Goal: Transaction & Acquisition: Purchase product/service

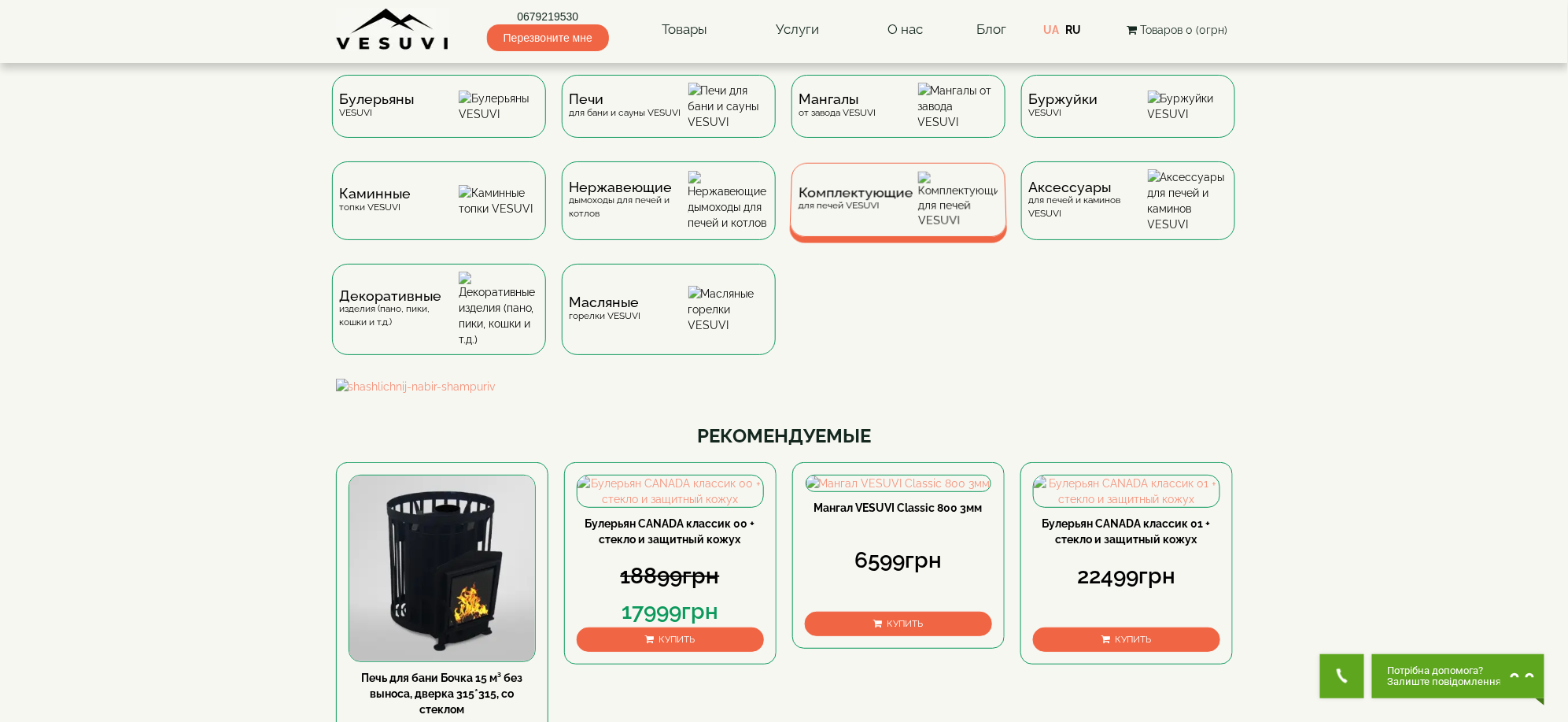
click at [958, 212] on img at bounding box center [959, 200] width 81 height 56
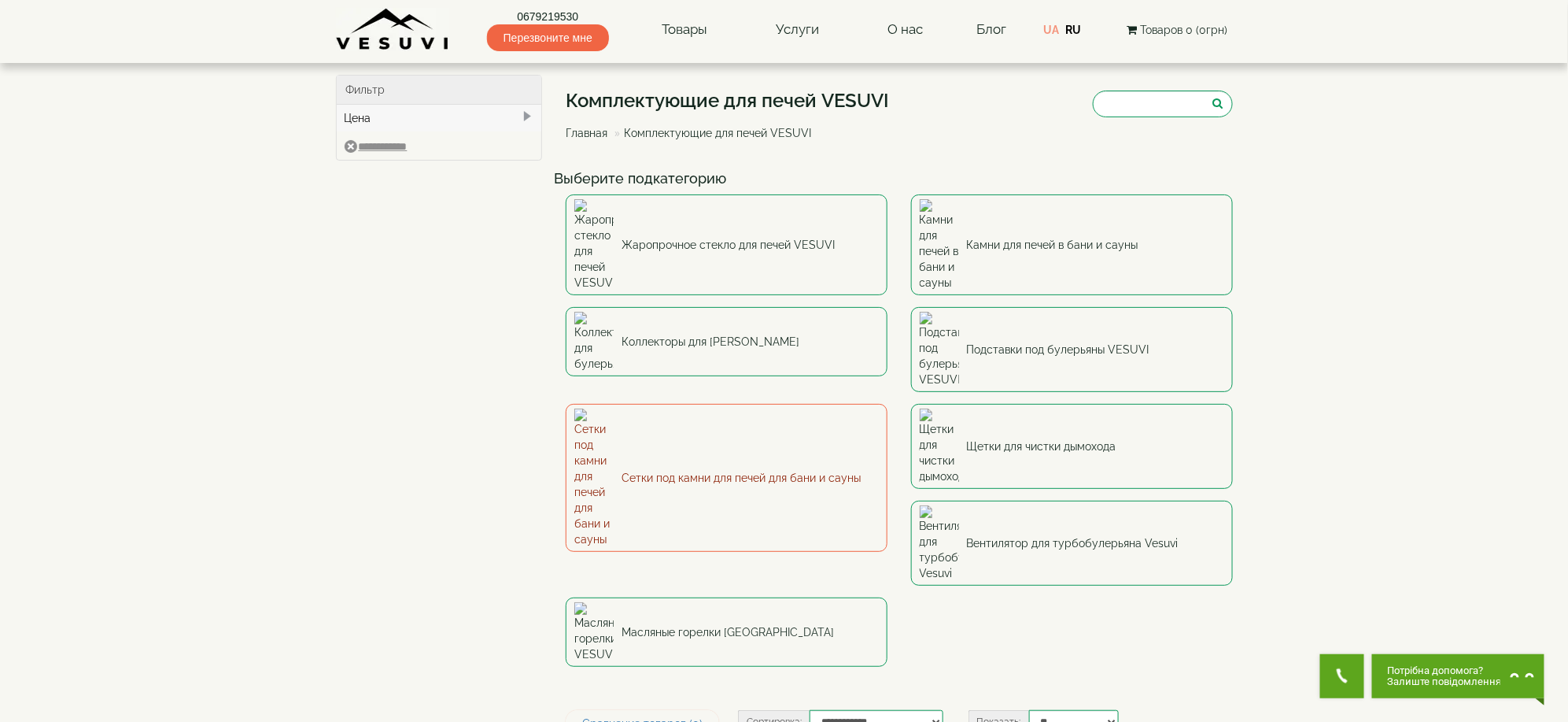
click at [653, 404] on link "Сетки под камни для печей для бани и сауны" at bounding box center [726, 478] width 321 height 148
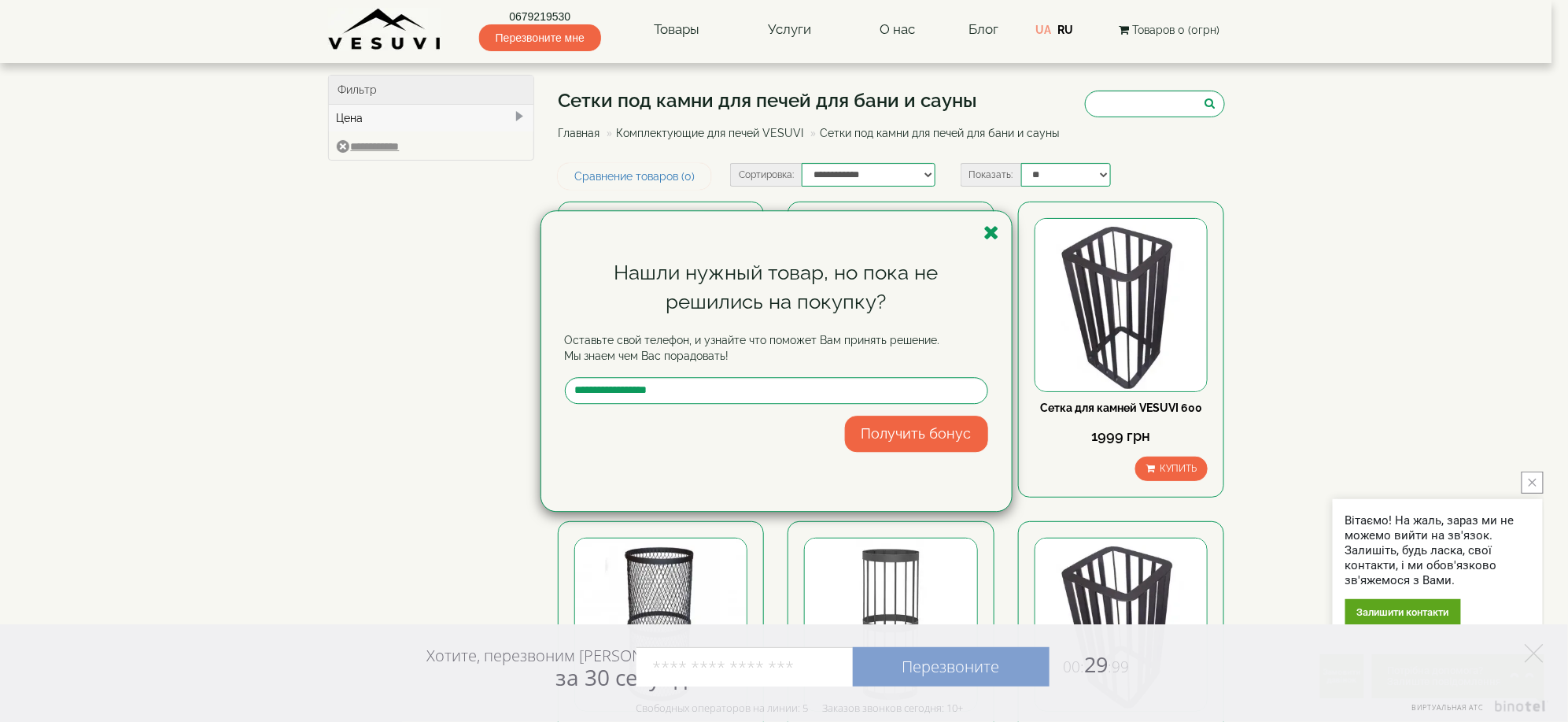
click at [1347, 377] on div "Нашли нужный товар, но пока не решились на покупку? Оставьте свой телефон, и уз…" at bounding box center [784, 361] width 1568 height 722
click at [1002, 226] on div "Нашли нужный товар, но пока не решились на покупку? Оставьте свой телефон, и уз…" at bounding box center [777, 361] width 471 height 300
click at [985, 226] on icon "button" at bounding box center [993, 232] width 16 height 19
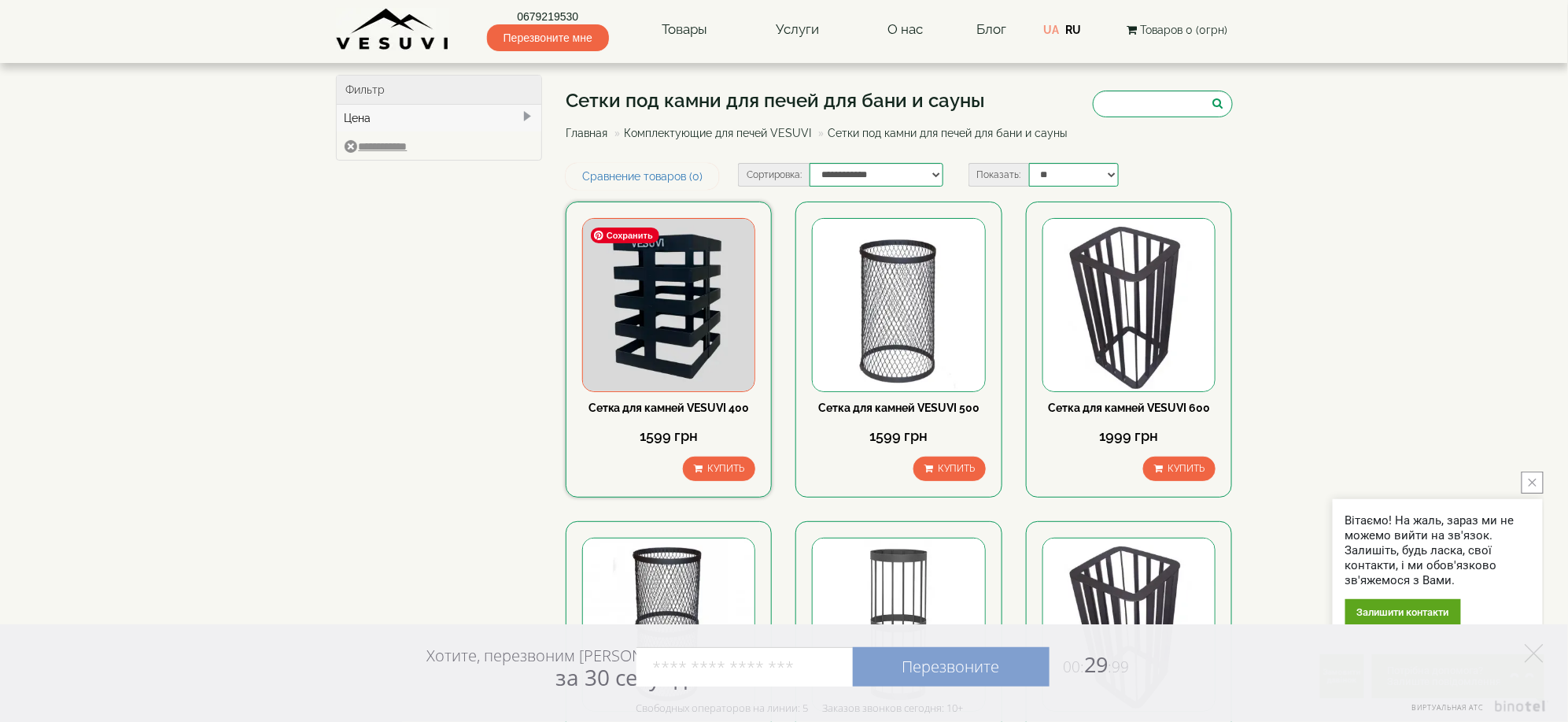
click at [711, 276] on img at bounding box center [669, 304] width 172 height 172
